Goal: Register for event/course

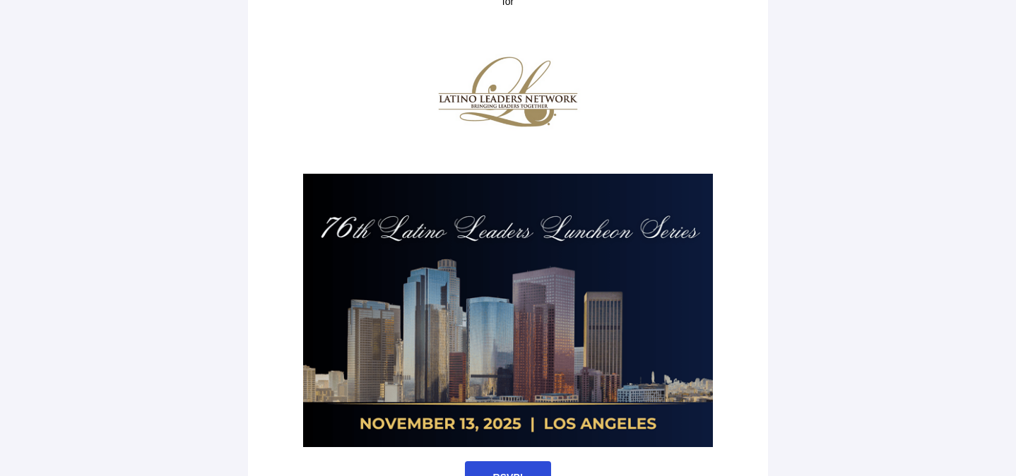
scroll to position [126, 0]
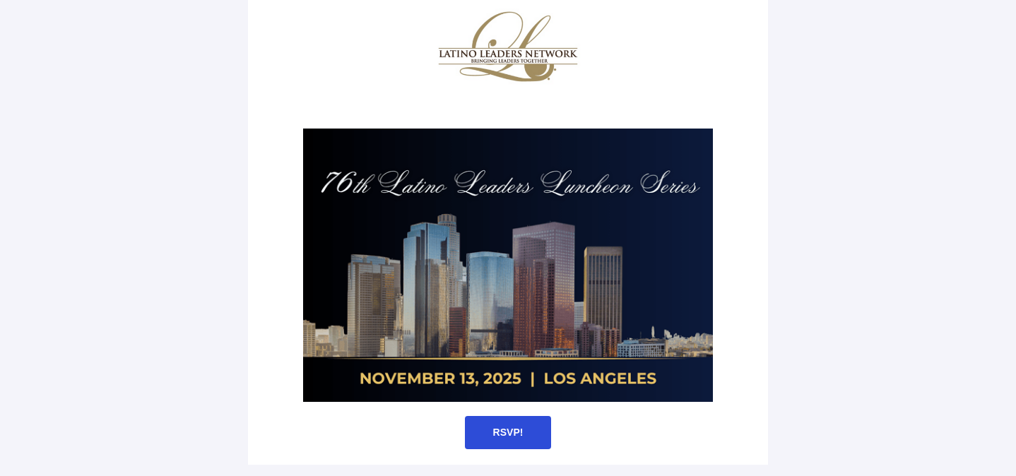
click at [488, 430] on span "RSVP!" at bounding box center [508, 432] width 87 height 33
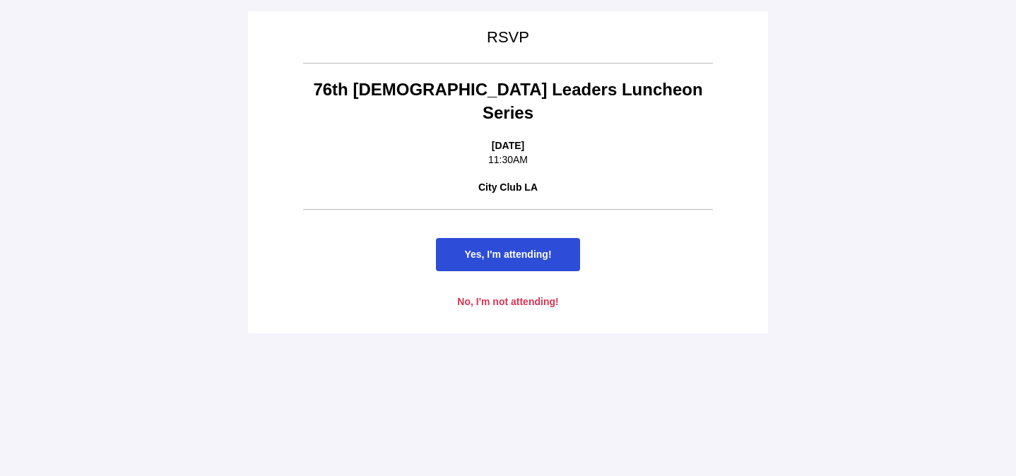
click at [493, 249] on span "Yes, I'm attending!" at bounding box center [507, 254] width 87 height 11
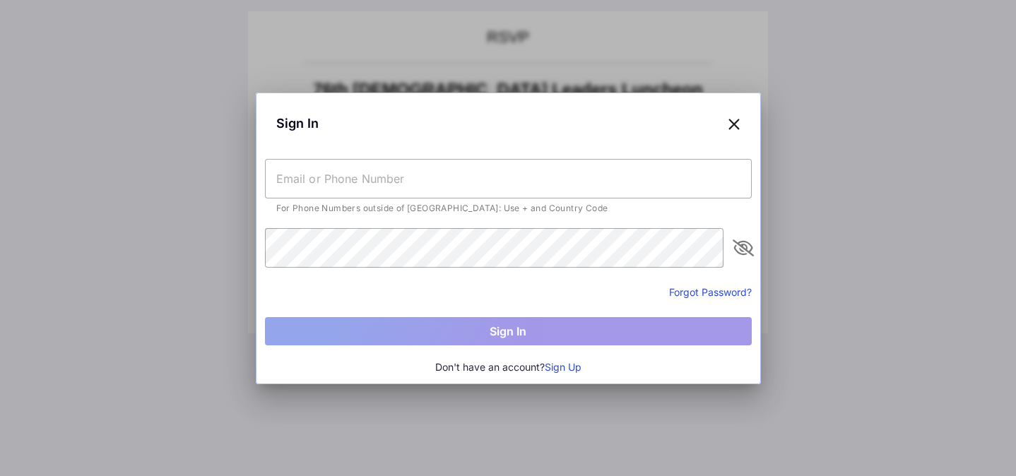
click at [394, 182] on input "text" at bounding box center [508, 179] width 487 height 40
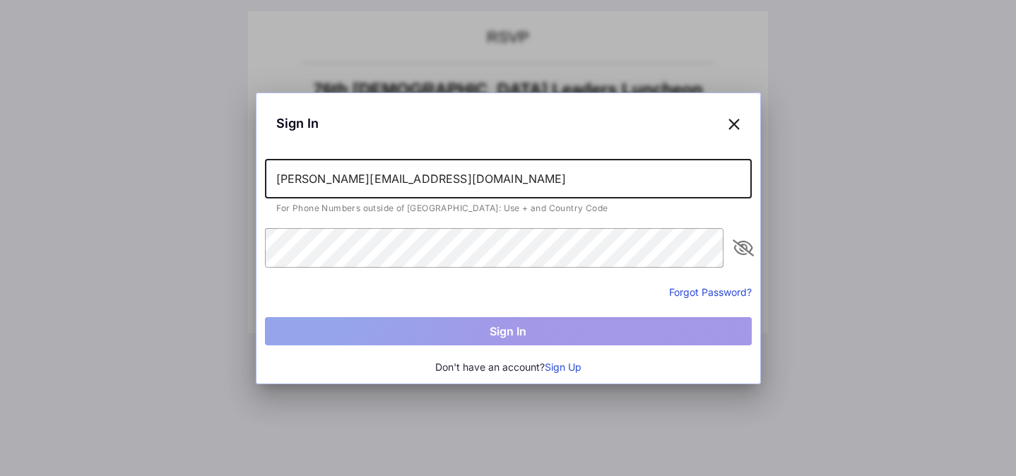
type input "[PERSON_NAME][EMAIL_ADDRESS][DOMAIN_NAME]"
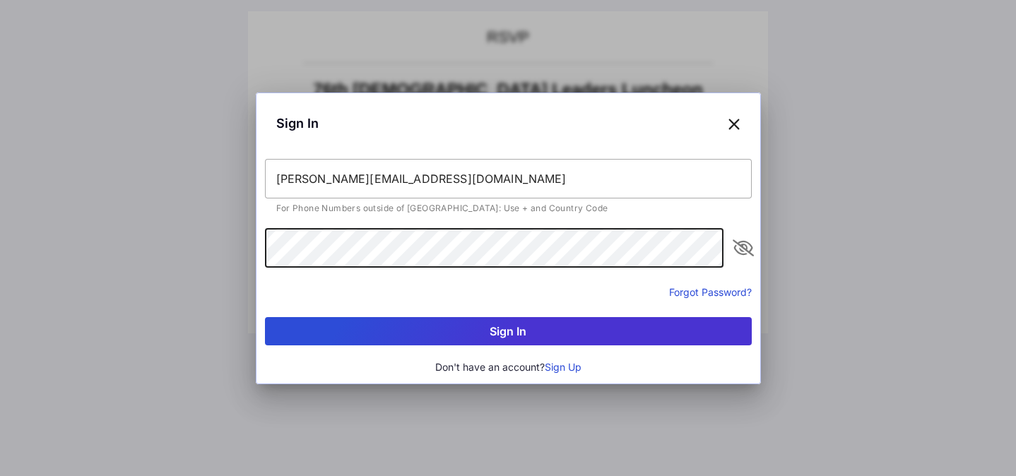
click at [265, 317] on button "Sign In" at bounding box center [508, 331] width 487 height 28
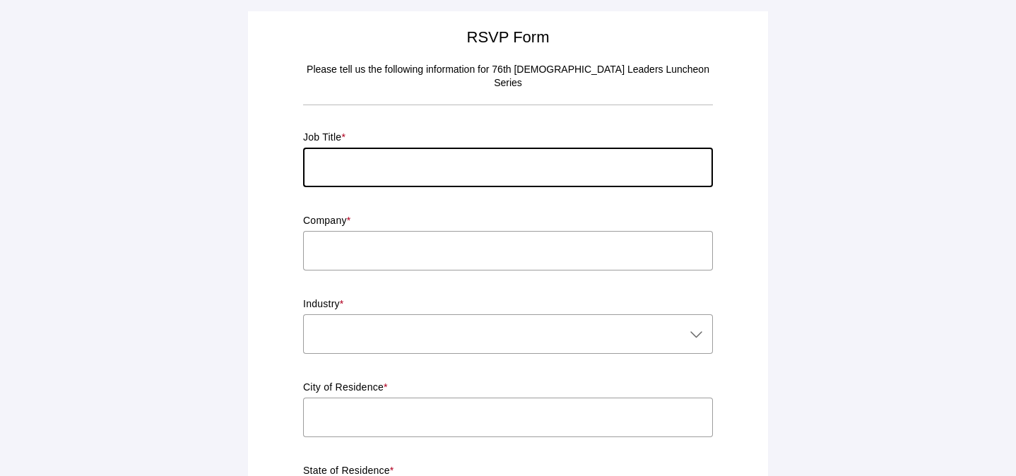
click at [348, 152] on input "text" at bounding box center [508, 168] width 410 height 40
type input "Director"
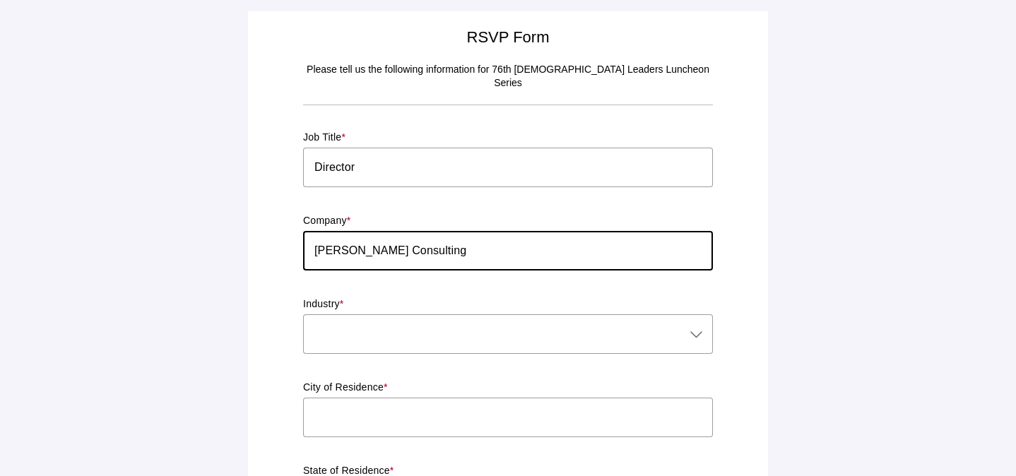
type input "[PERSON_NAME] Consulting"
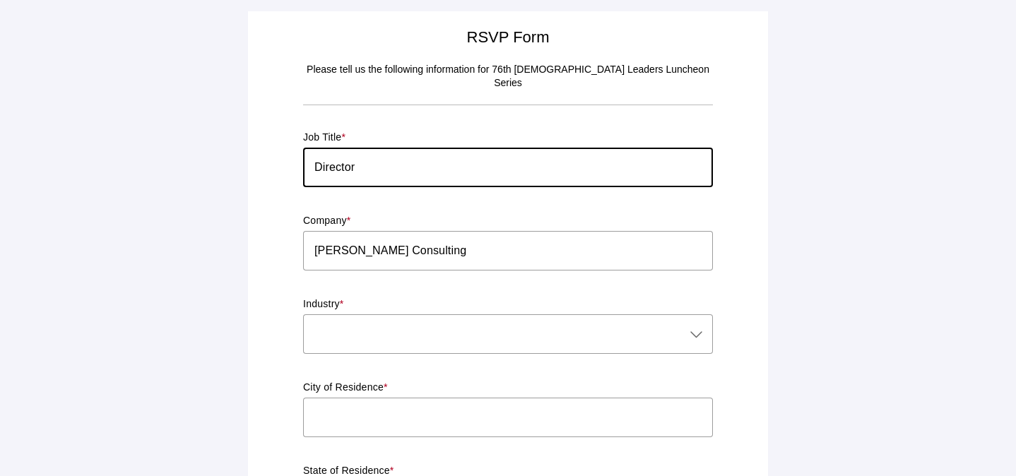
click at [347, 154] on input "Director" at bounding box center [508, 168] width 410 height 40
type input "Founder"
click at [348, 315] on div at bounding box center [493, 334] width 381 height 40
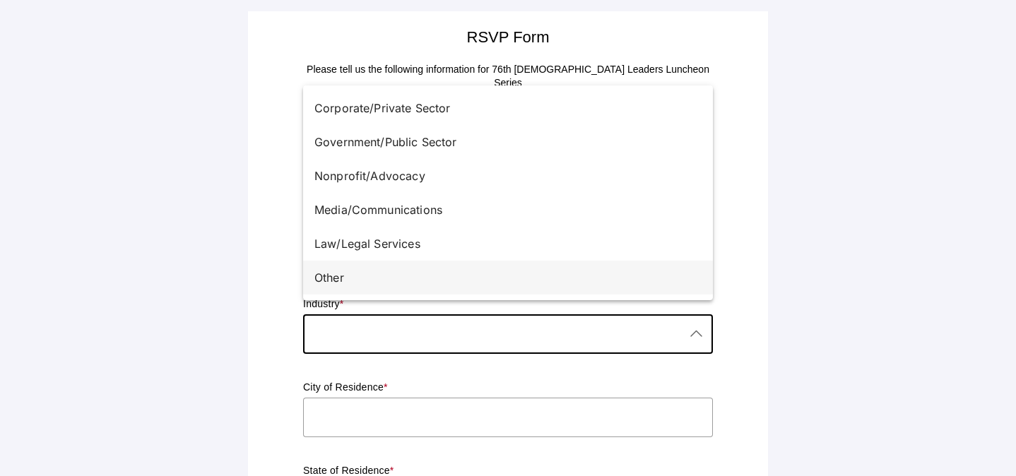
click at [358, 285] on div "Other" at bounding box center [502, 277] width 376 height 17
type input "Other"
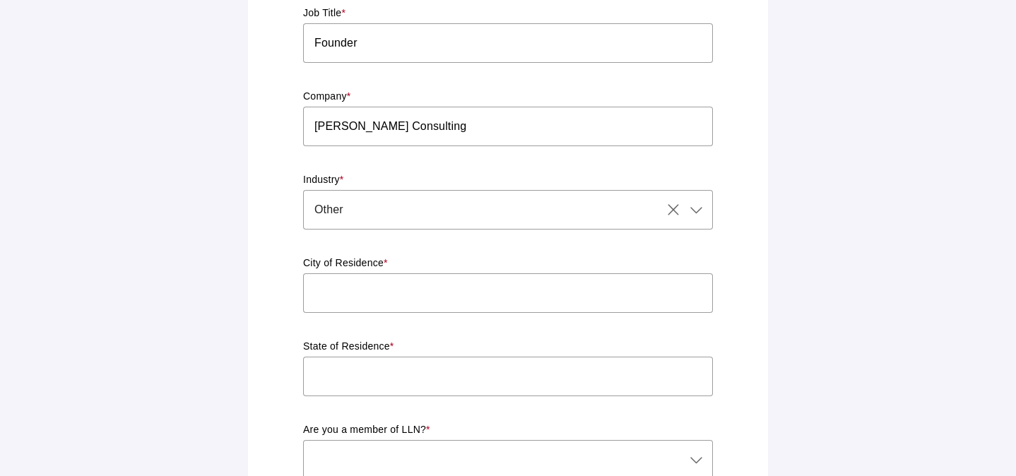
scroll to position [131, 0]
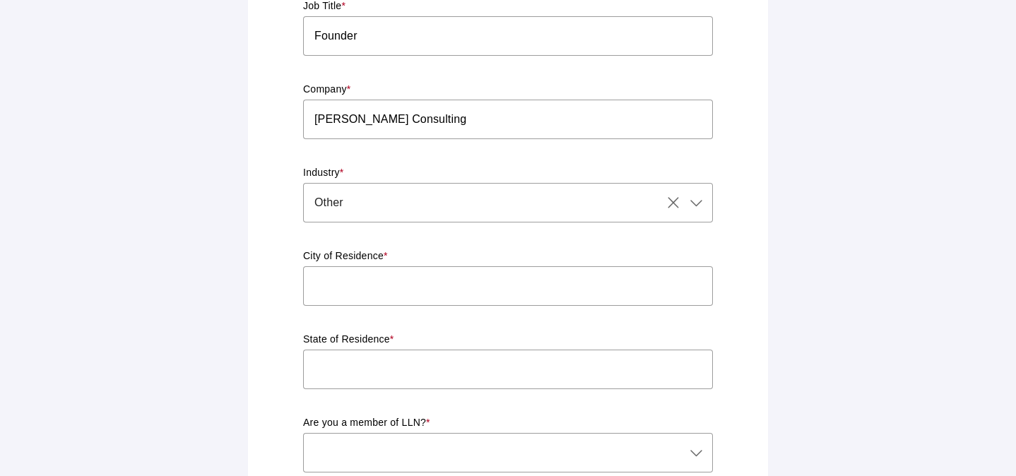
click at [365, 266] on input "text" at bounding box center [508, 286] width 410 height 40
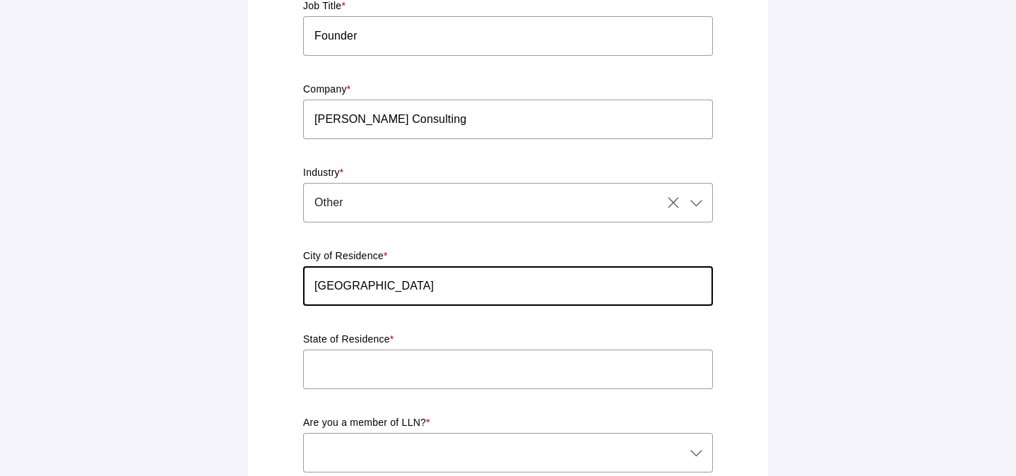
type input "[GEOGRAPHIC_DATA]"
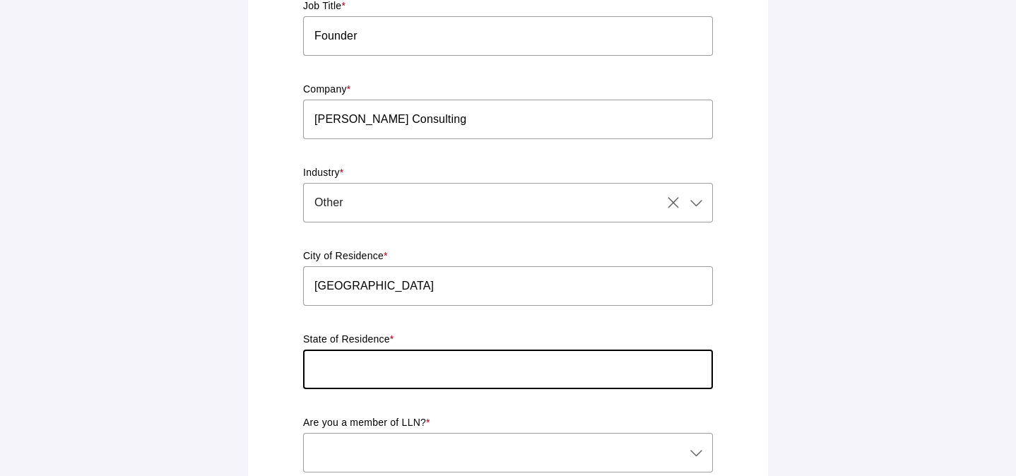
click at [367, 352] on input "text" at bounding box center [508, 370] width 410 height 40
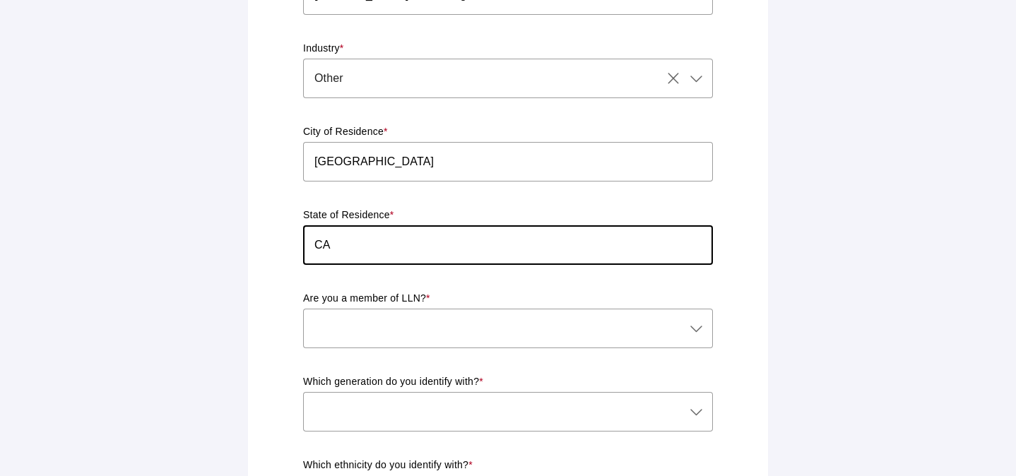
scroll to position [276, 0]
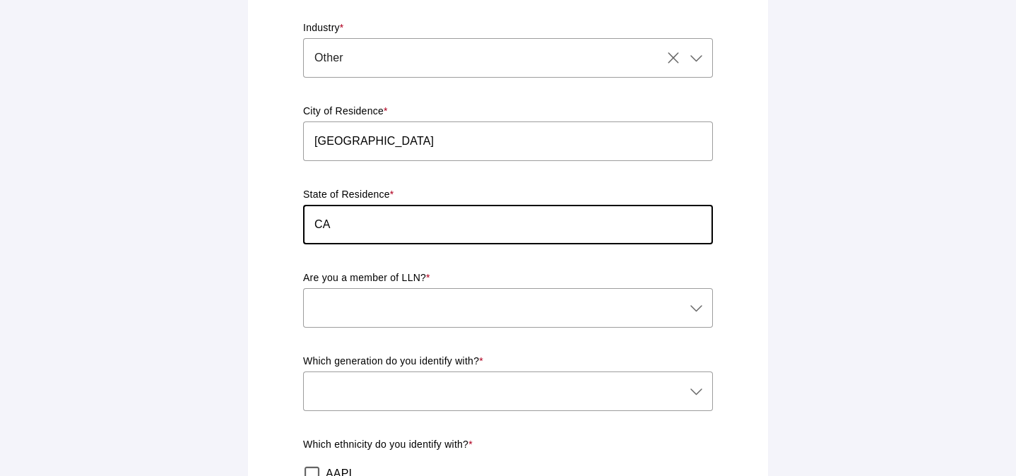
type input "CA"
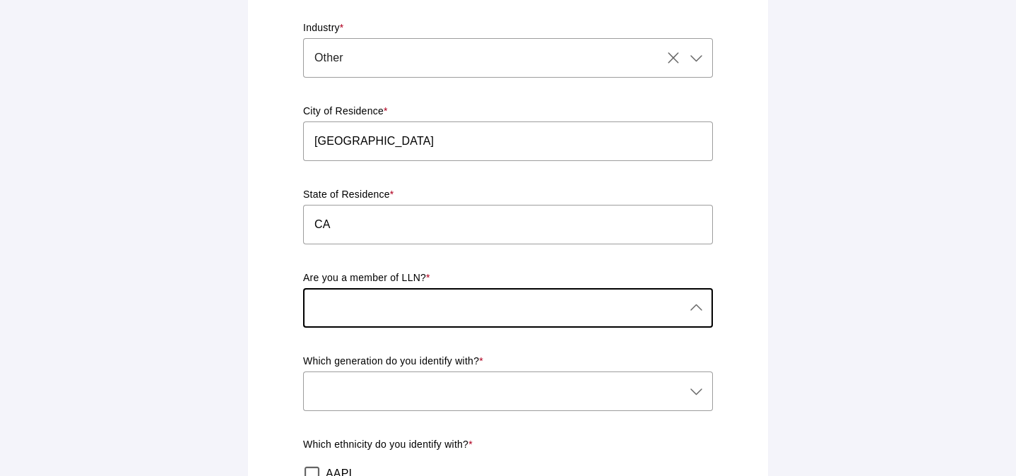
click at [379, 293] on div at bounding box center [493, 308] width 381 height 40
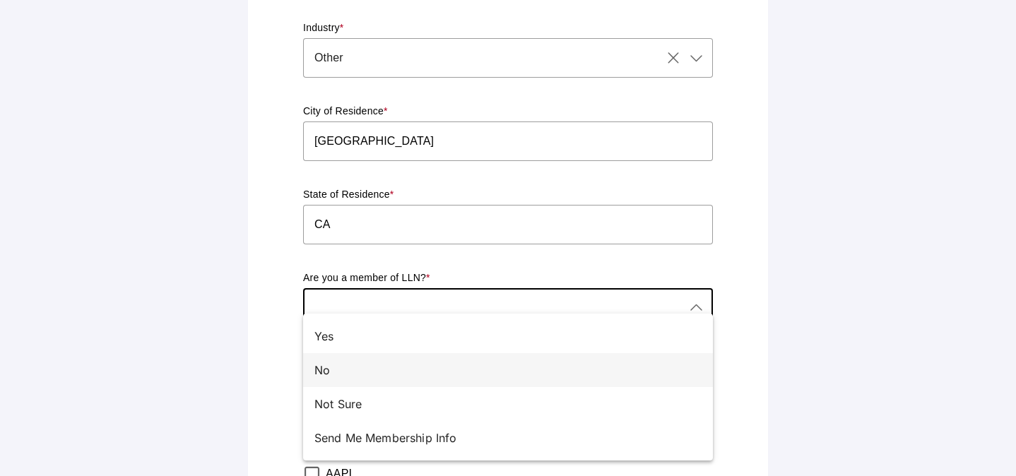
click at [357, 376] on div "No" at bounding box center [502, 370] width 376 height 17
type input "No"
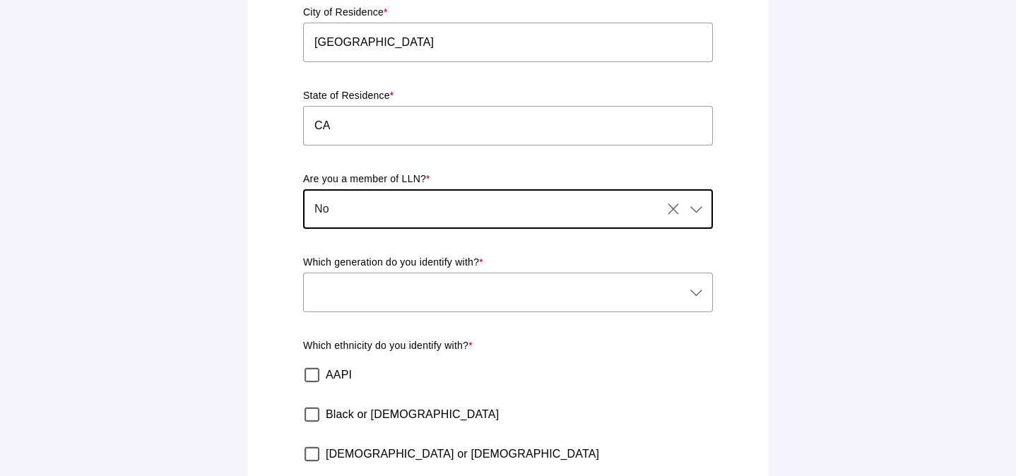
scroll to position [382, 0]
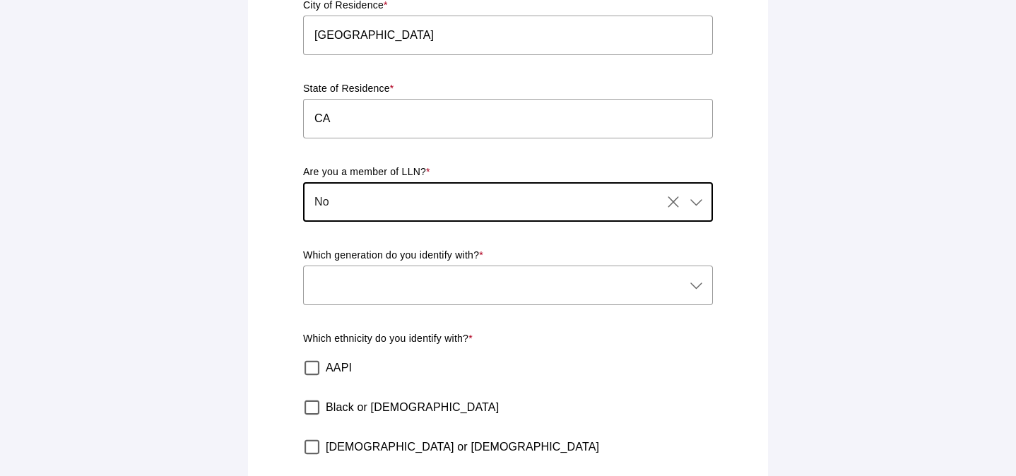
click at [368, 272] on div at bounding box center [493, 286] width 381 height 40
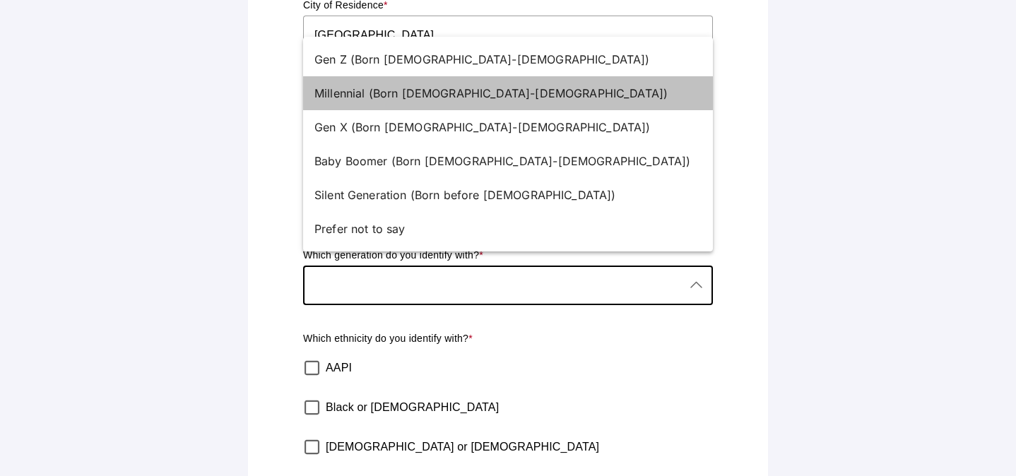
click at [400, 94] on div "Millennial (Born [DEMOGRAPHIC_DATA]-[DEMOGRAPHIC_DATA])" at bounding box center [502, 93] width 376 height 17
type input "Millennial (Born [DEMOGRAPHIC_DATA]-[DEMOGRAPHIC_DATA])"
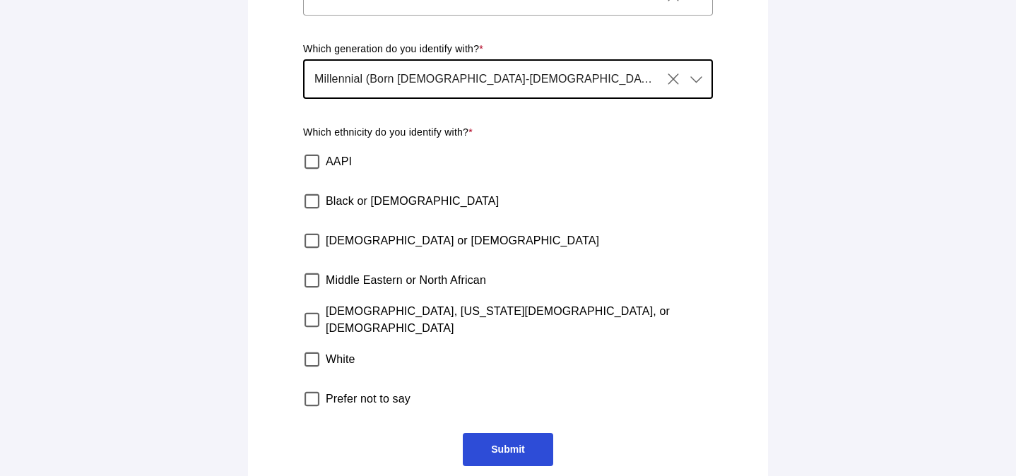
scroll to position [592, 0]
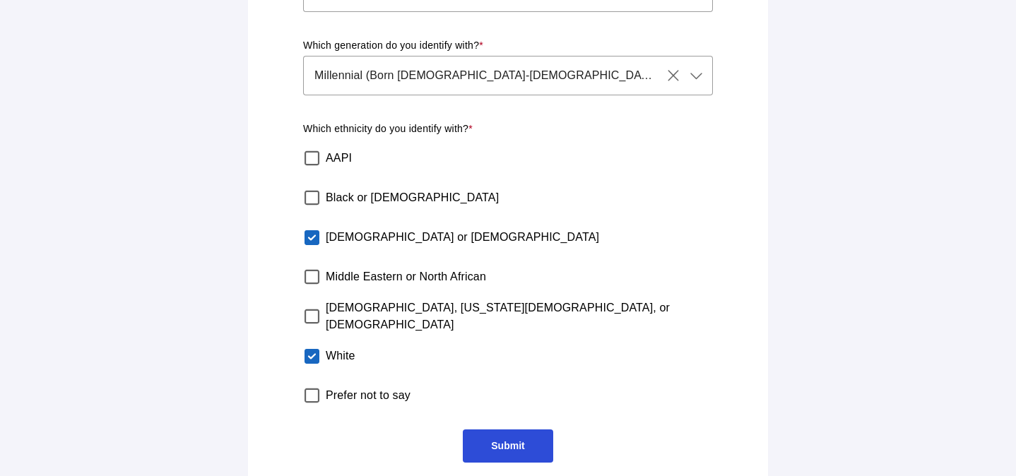
click at [500, 440] on span "Submit" at bounding box center [507, 445] width 33 height 11
